Goal: Task Accomplishment & Management: Manage account settings

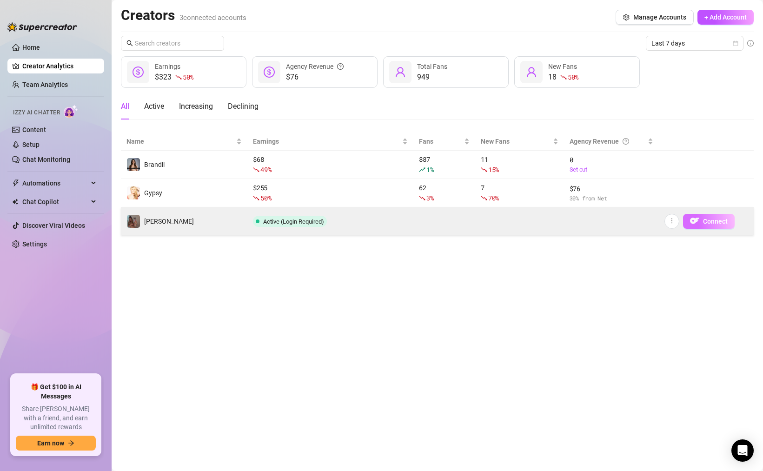
click at [691, 224] on img "button" at bounding box center [694, 220] width 9 height 9
click at [670, 221] on icon "more" at bounding box center [672, 221] width 7 height 7
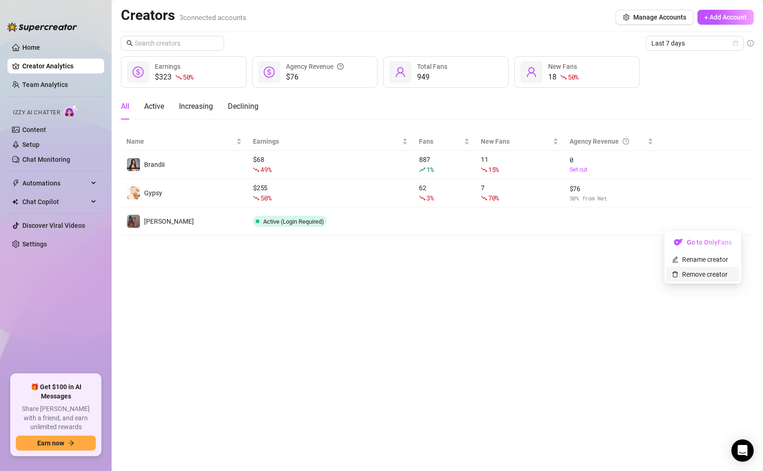
click at [702, 274] on link "Remove creator" at bounding box center [700, 274] width 56 height 7
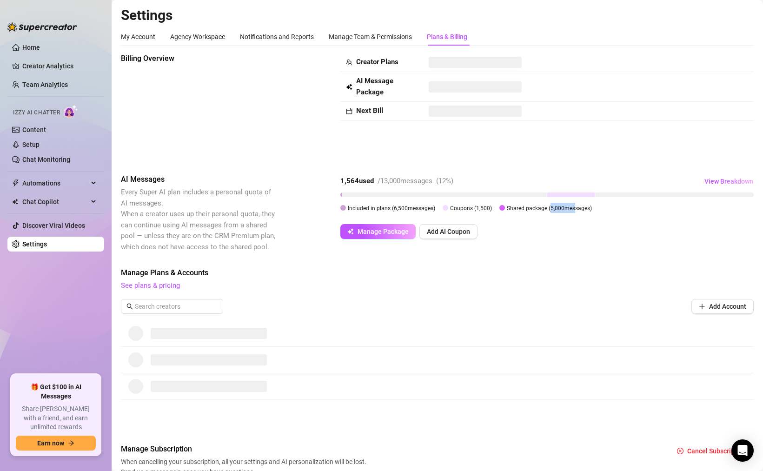
drag, startPoint x: 549, startPoint y: 206, endPoint x: 594, endPoint y: 206, distance: 44.7
click at [586, 206] on span "Shared package ( 5,000 messages)" at bounding box center [549, 208] width 85 height 7
click at [45, 241] on link "Settings" at bounding box center [34, 244] width 25 height 7
click at [54, 227] on link "Discover Viral Videos" at bounding box center [53, 225] width 63 height 7
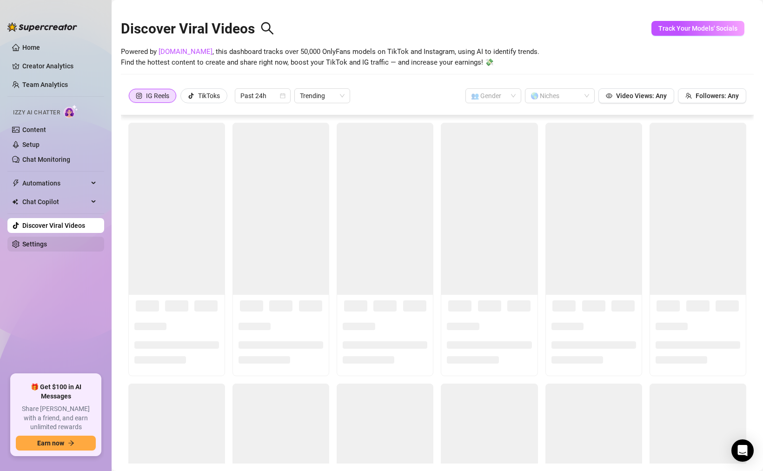
click at [47, 244] on link "Settings" at bounding box center [34, 244] width 25 height 7
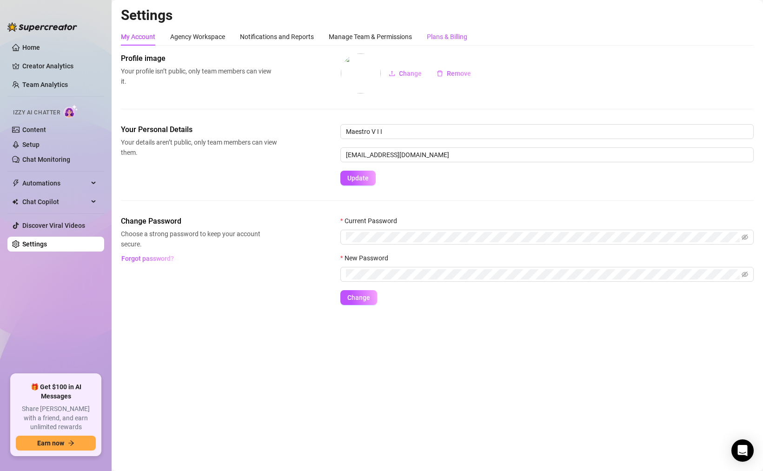
click at [438, 39] on div "Plans & Billing" at bounding box center [447, 37] width 40 height 10
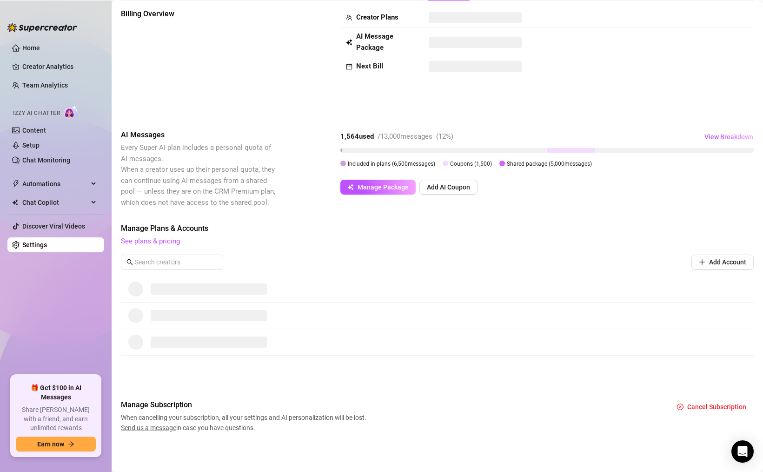
scroll to position [45, 0]
click at [156, 241] on link "See plans & pricing" at bounding box center [150, 241] width 59 height 8
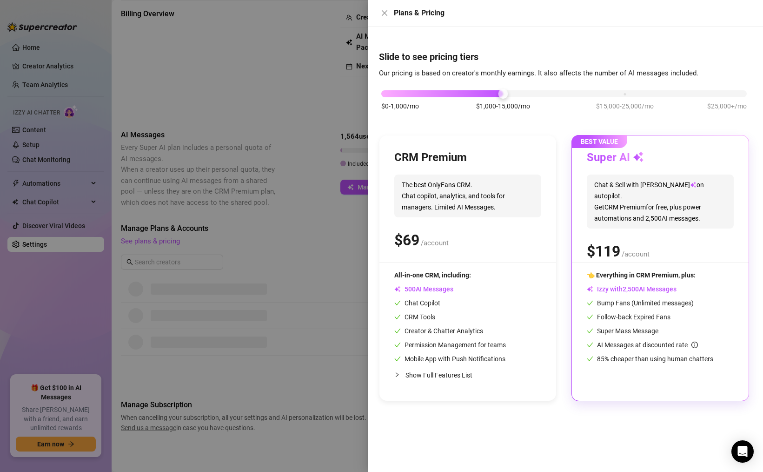
click at [391, 12] on div "Plans & Pricing" at bounding box center [565, 12] width 373 height 11
click at [386, 11] on icon "close" at bounding box center [385, 13] width 6 height 6
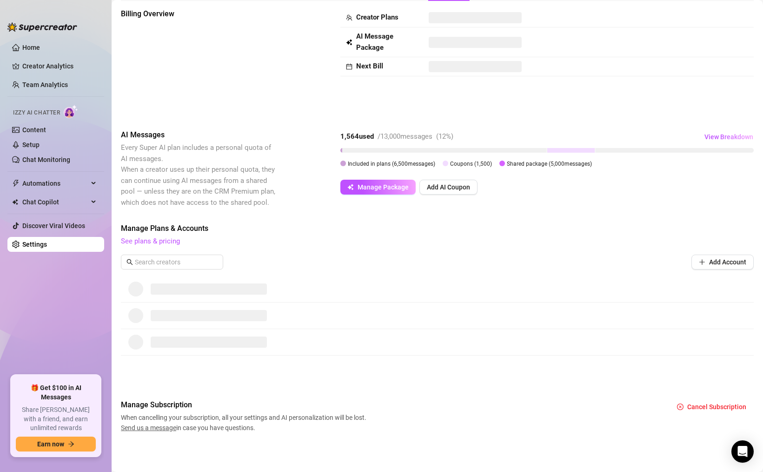
click at [295, 94] on div "Billing Overview Creator Plans AI Message Package Next Bill" at bounding box center [437, 61] width 633 height 106
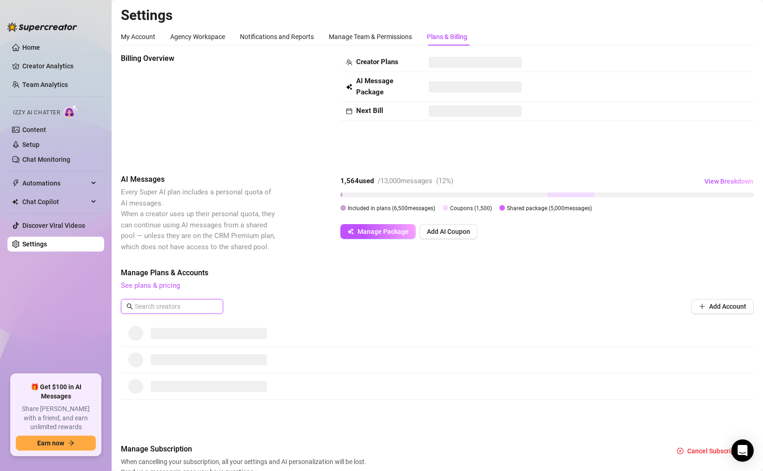
click at [198, 308] on input "text" at bounding box center [172, 306] width 75 height 10
type input "samantha"
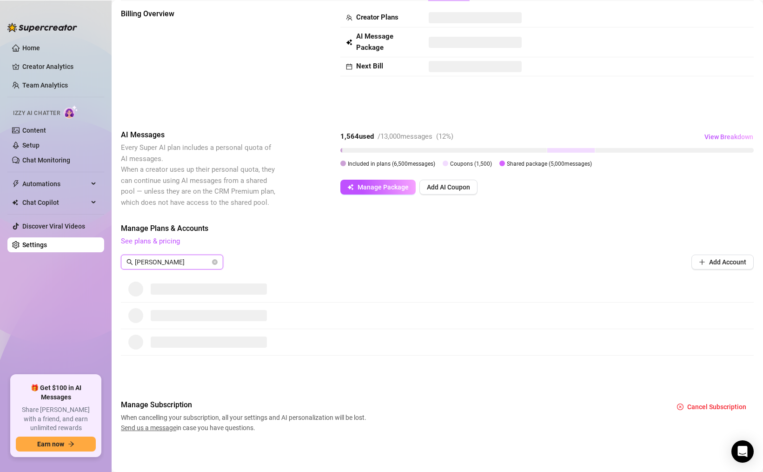
scroll to position [45, 0]
click at [706, 405] on span "Cancel Subscription" at bounding box center [717, 406] width 59 height 7
drag, startPoint x: 713, startPoint y: 366, endPoint x: 731, endPoint y: 364, distance: 18.8
click at [726, 365] on div "Are you sure you want to cancel your subscription?" at bounding box center [684, 368] width 147 height 10
click at [726, 382] on span "Cancel" at bounding box center [725, 382] width 20 height 7
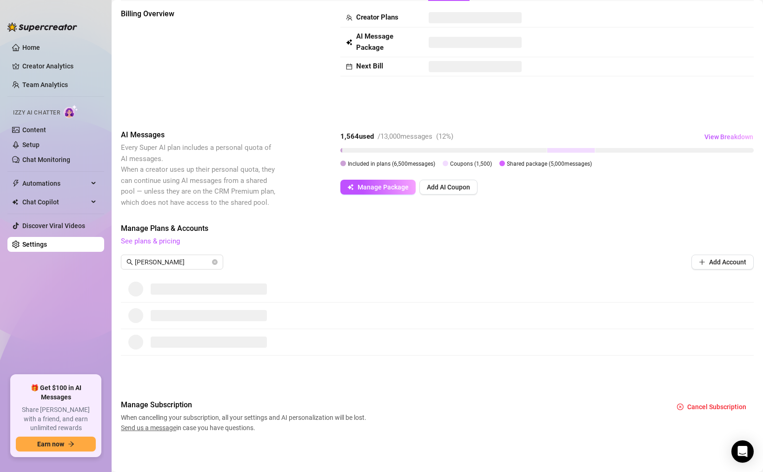
click at [454, 272] on div "Manage Plans & Accounts See plans & pricing samantha Add Account" at bounding box center [437, 249] width 633 height 53
